Goal: Task Accomplishment & Management: Use online tool/utility

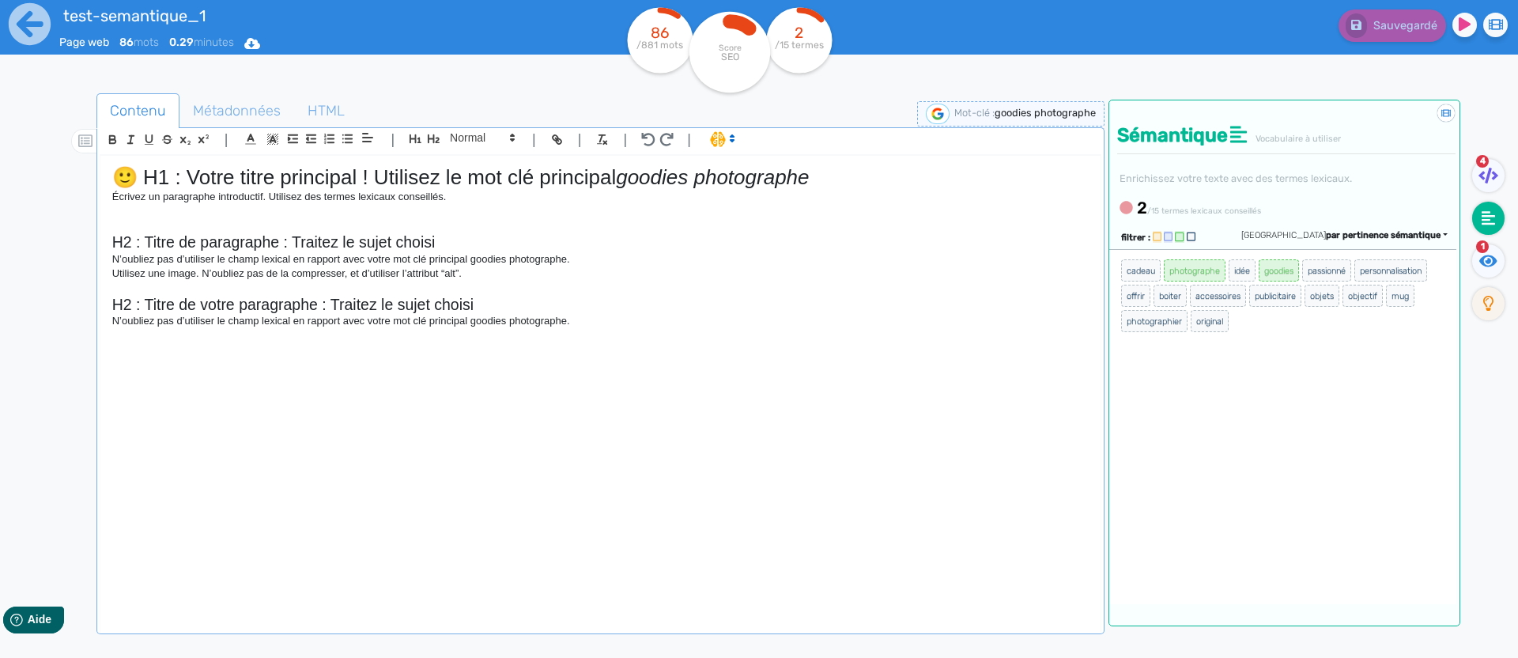
click at [1031, 115] on span "goodies photographe" at bounding box center [1045, 113] width 101 height 12
click at [981, 117] on input "goodies photographe" at bounding box center [969, 113] width 190 height 18
click at [915, 108] on input "goodies photographe" at bounding box center [969, 113] width 190 height 18
type input "photographe"
click at [1070, 111] on icon at bounding box center [1073, 112] width 13 height 13
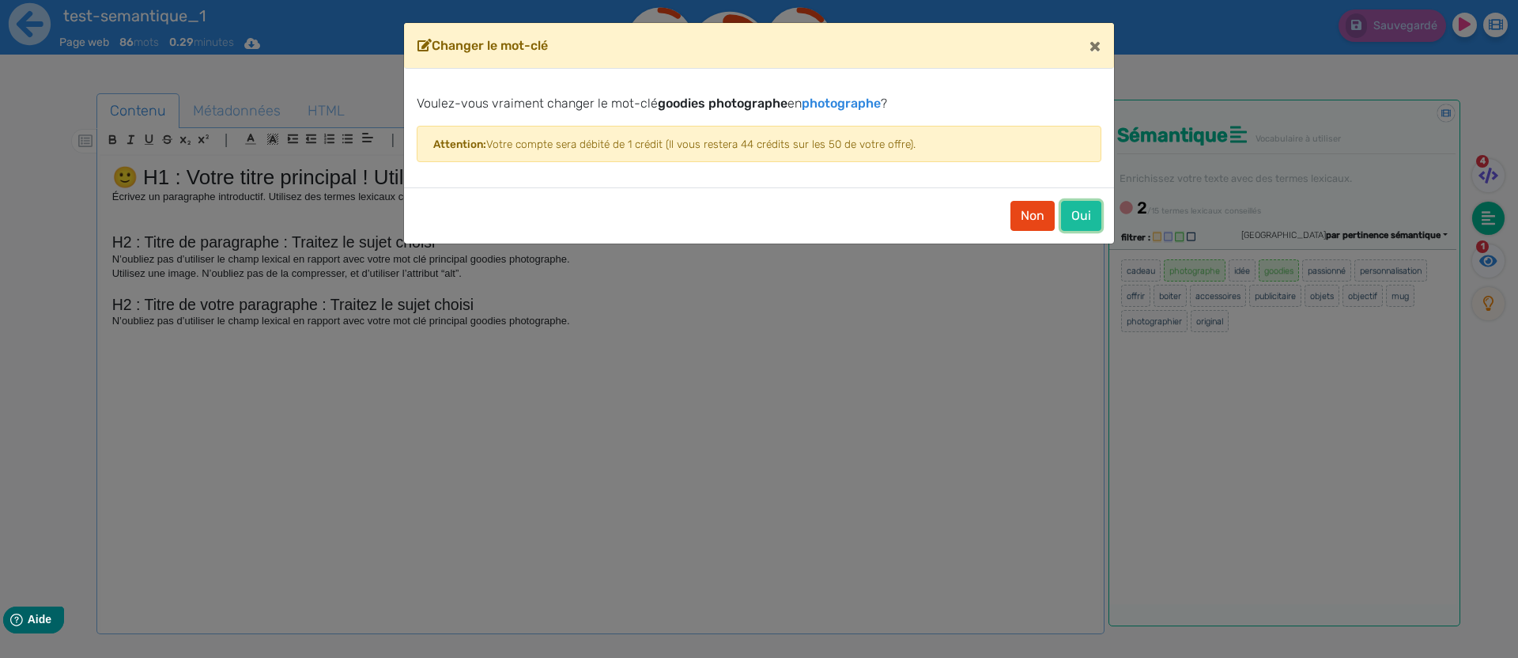
click at [1097, 218] on button "Oui" at bounding box center [1081, 216] width 40 height 30
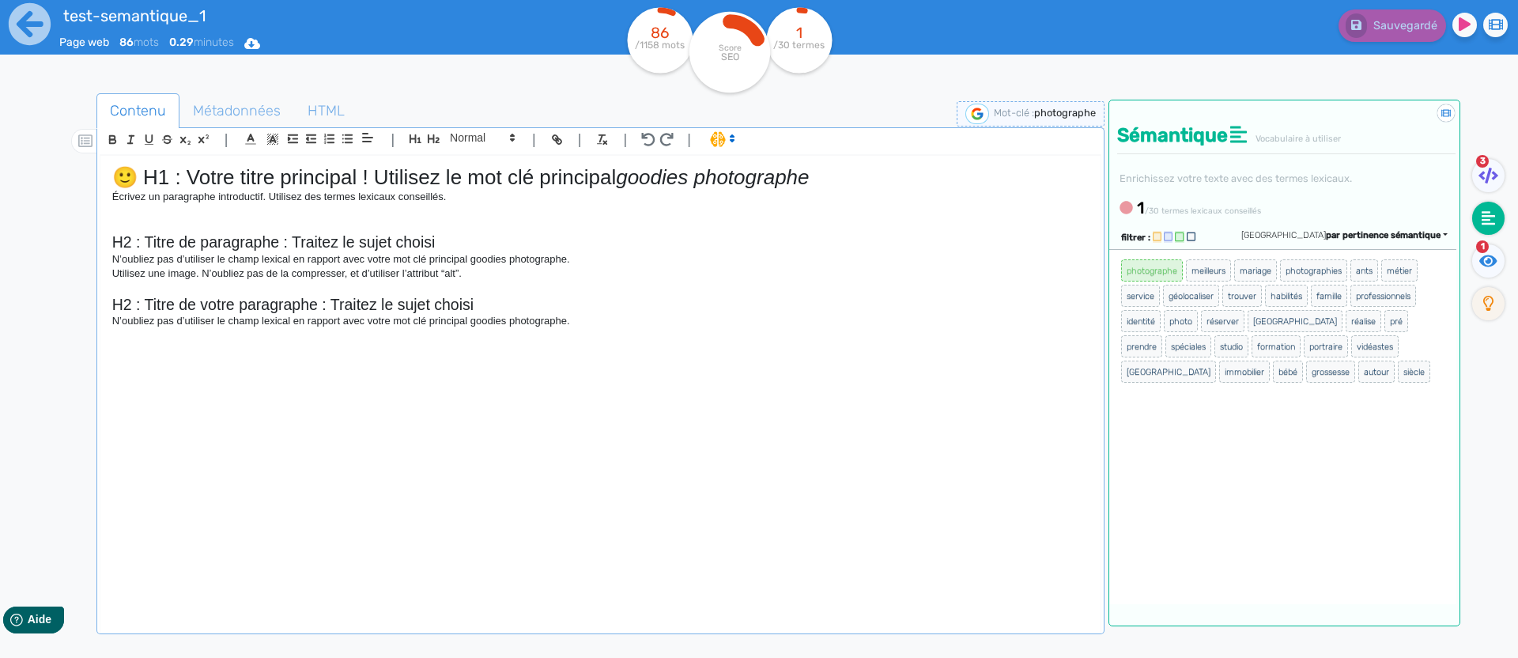
click at [1049, 114] on span "photographe" at bounding box center [1065, 113] width 62 height 12
drag, startPoint x: 934, startPoint y: 110, endPoint x: 997, endPoint y: 137, distance: 68.7
click at [934, 110] on input "photographe" at bounding box center [969, 113] width 190 height 18
click at [971, 115] on input "photographe" at bounding box center [969, 113] width 190 height 18
drag, startPoint x: 916, startPoint y: 112, endPoint x: 799, endPoint y: 104, distance: 118.1
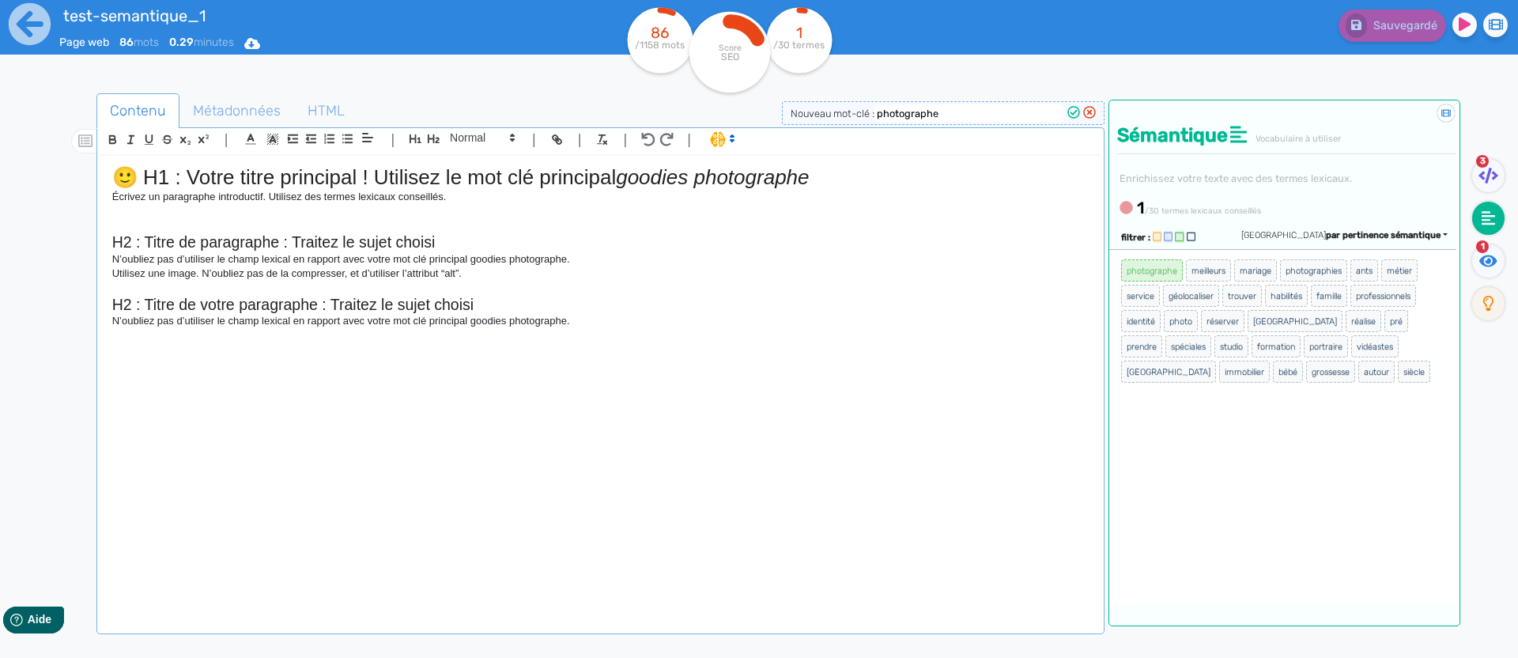
click at [795, 104] on div "Nouveau mot-clé : photographe" at bounding box center [943, 113] width 323 height 24
paste input "goodies"
type input "goodies photographe"
click at [1075, 114] on icon at bounding box center [1073, 112] width 13 height 13
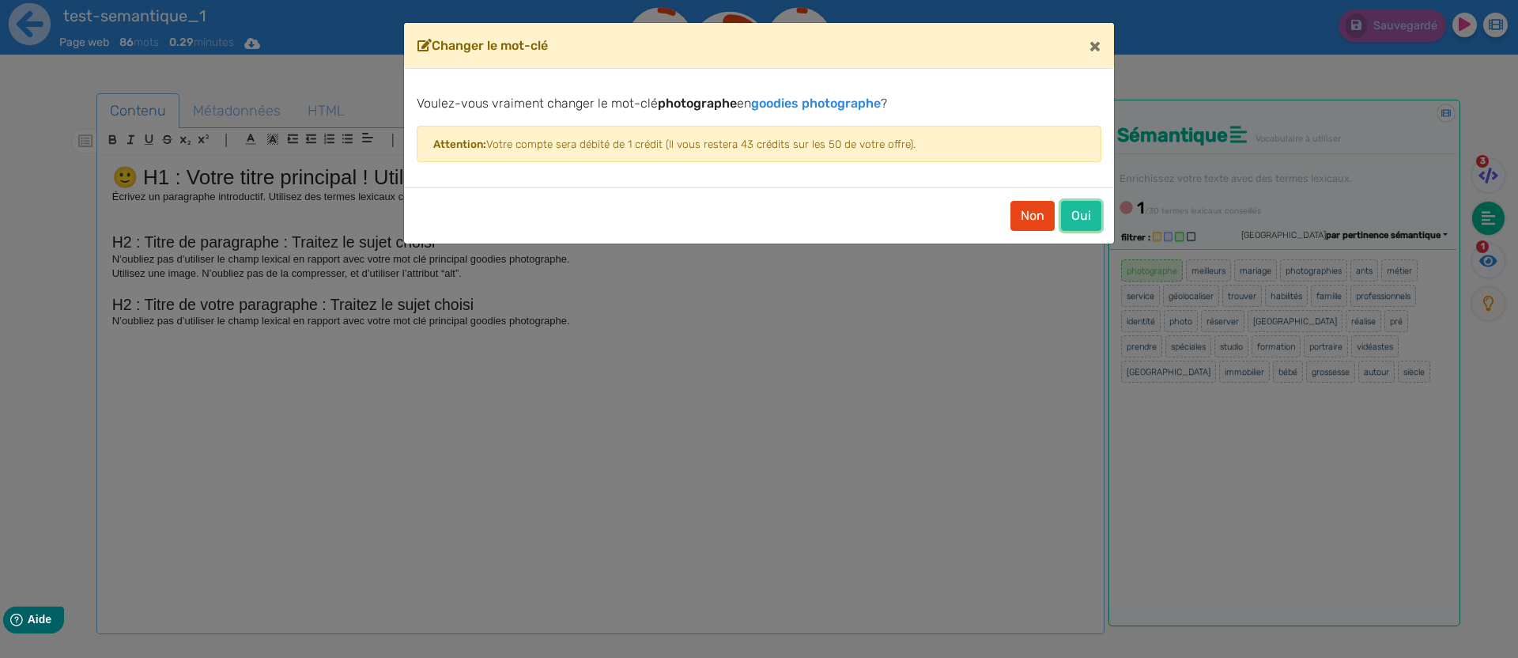
click at [1092, 209] on button "Oui" at bounding box center [1081, 216] width 40 height 30
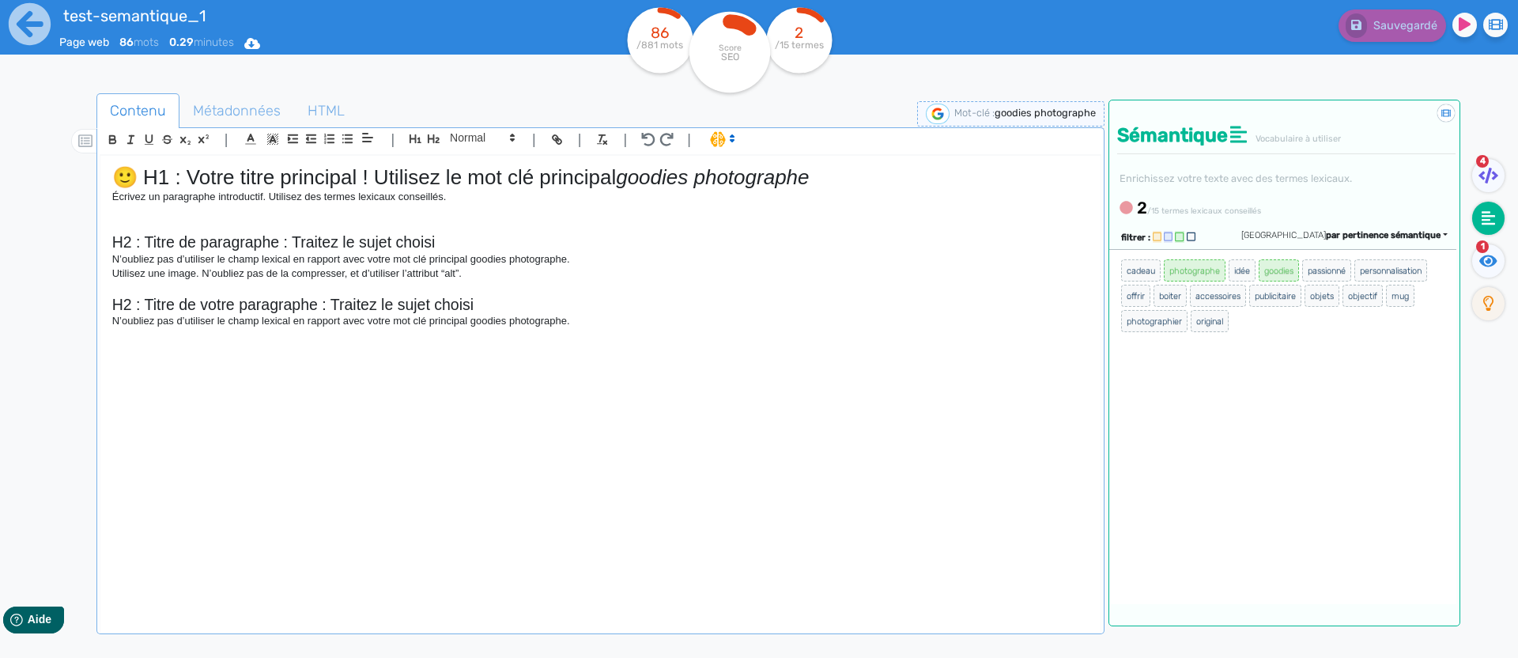
click at [992, 53] on div "Sauvegardé" at bounding box center [1214, 38] width 607 height 77
click at [477, 75] on div "test-semantique_1 Page web 86 mots 0.29 minutes Html Pdf Word" at bounding box center [286, 38] width 455 height 77
click at [1018, 111] on span "goodies photographe" at bounding box center [1045, 113] width 101 height 12
drag, startPoint x: 916, startPoint y: 110, endPoint x: 1146, endPoint y: 186, distance: 242.3
click at [849, 112] on span "Nouveau mot-clé : goodies photographe" at bounding box center [943, 114] width 305 height 12
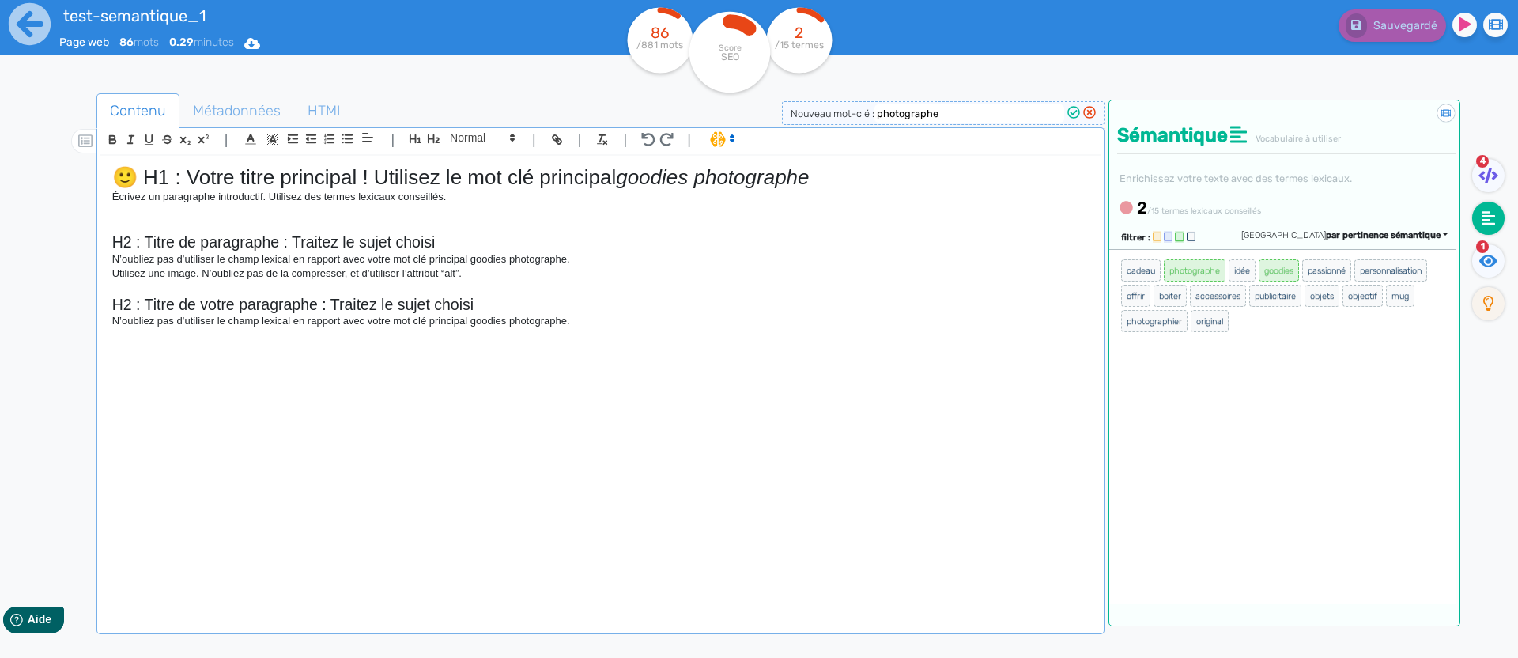
type input "photographe"
click at [1070, 112] on icon at bounding box center [1073, 112] width 13 height 13
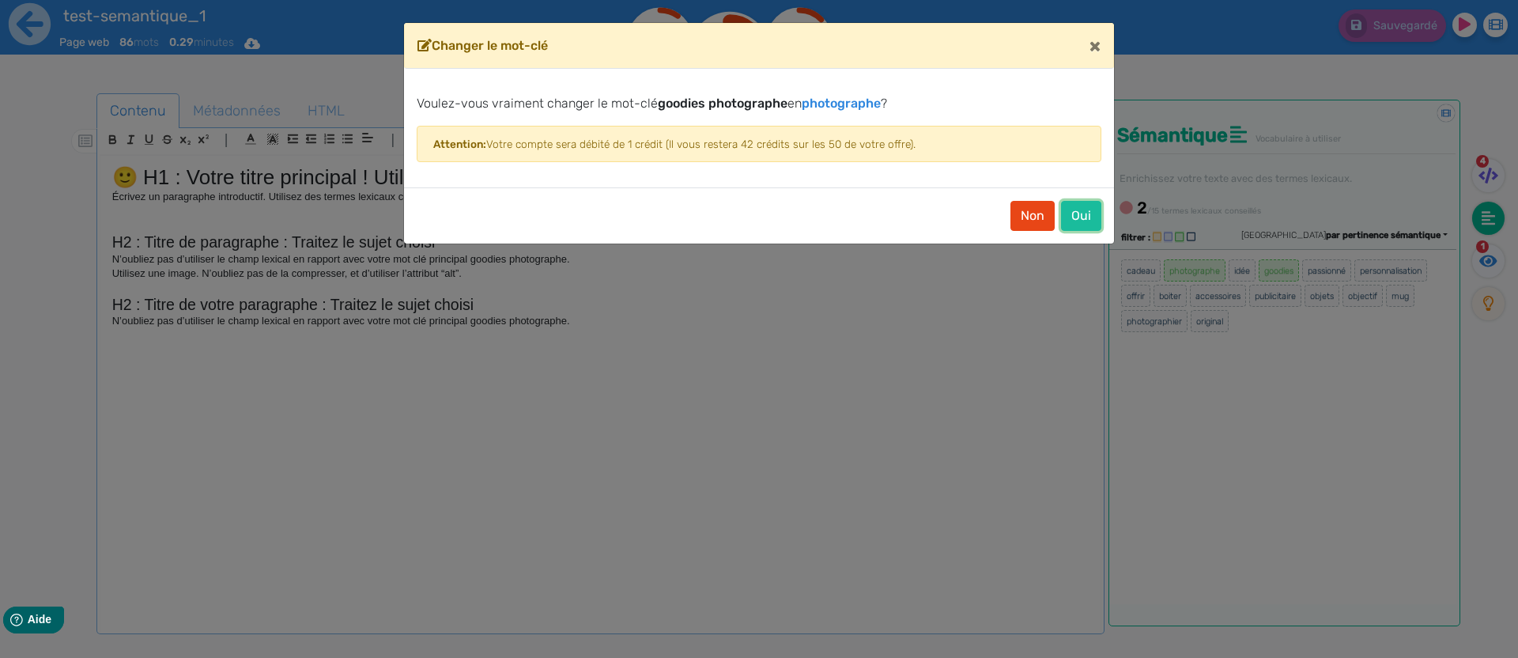
click at [1083, 218] on button "Oui" at bounding box center [1081, 216] width 40 height 30
